Goal: Navigation & Orientation: Go to known website

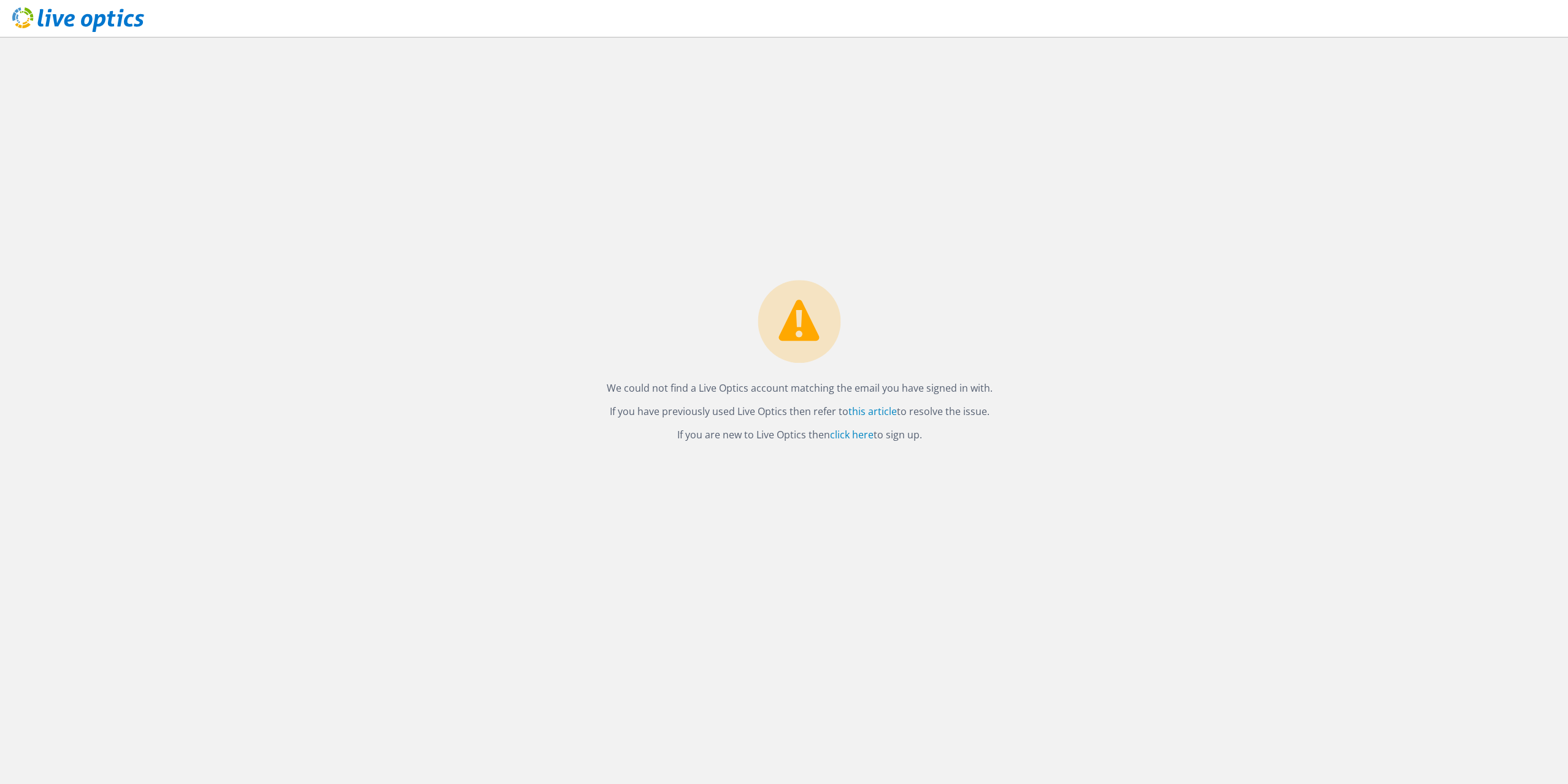
click at [79, 22] on icon at bounding box center [78, 20] width 132 height 25
click at [850, 436] on link "click here" at bounding box center [852, 435] width 43 height 13
